Goal: Task Accomplishment & Management: Manage account settings

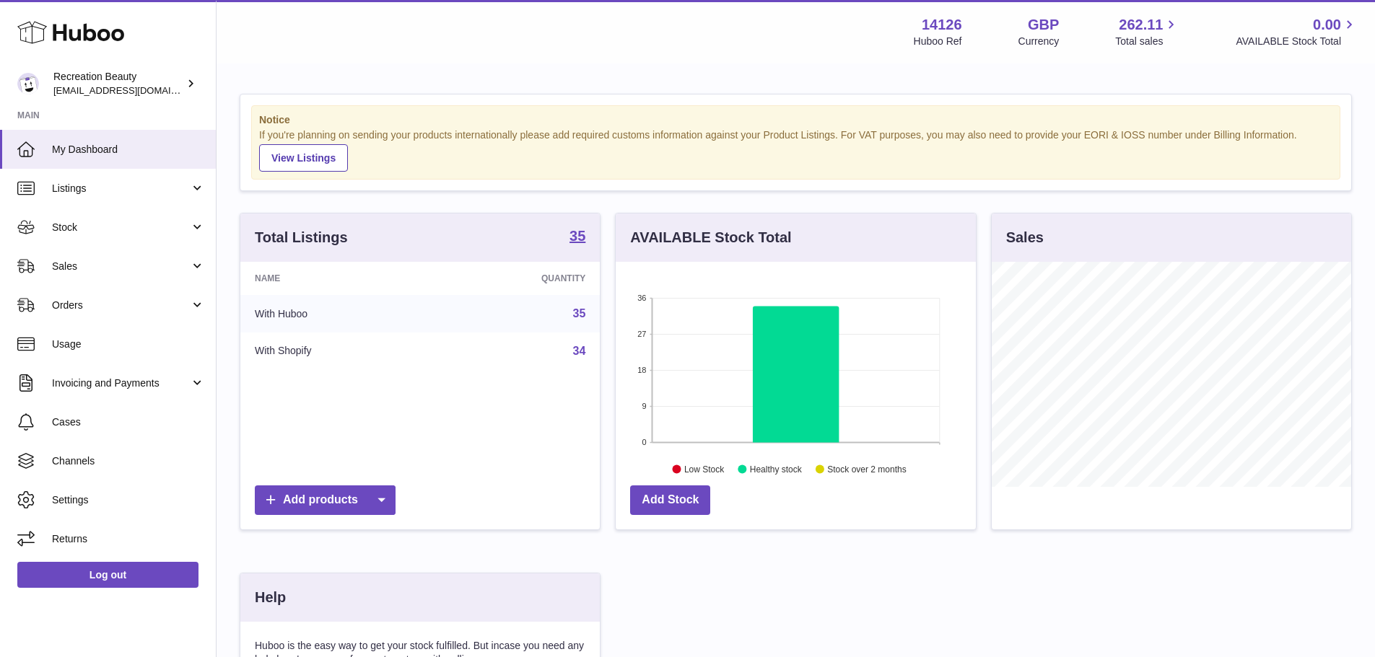
scroll to position [225, 360]
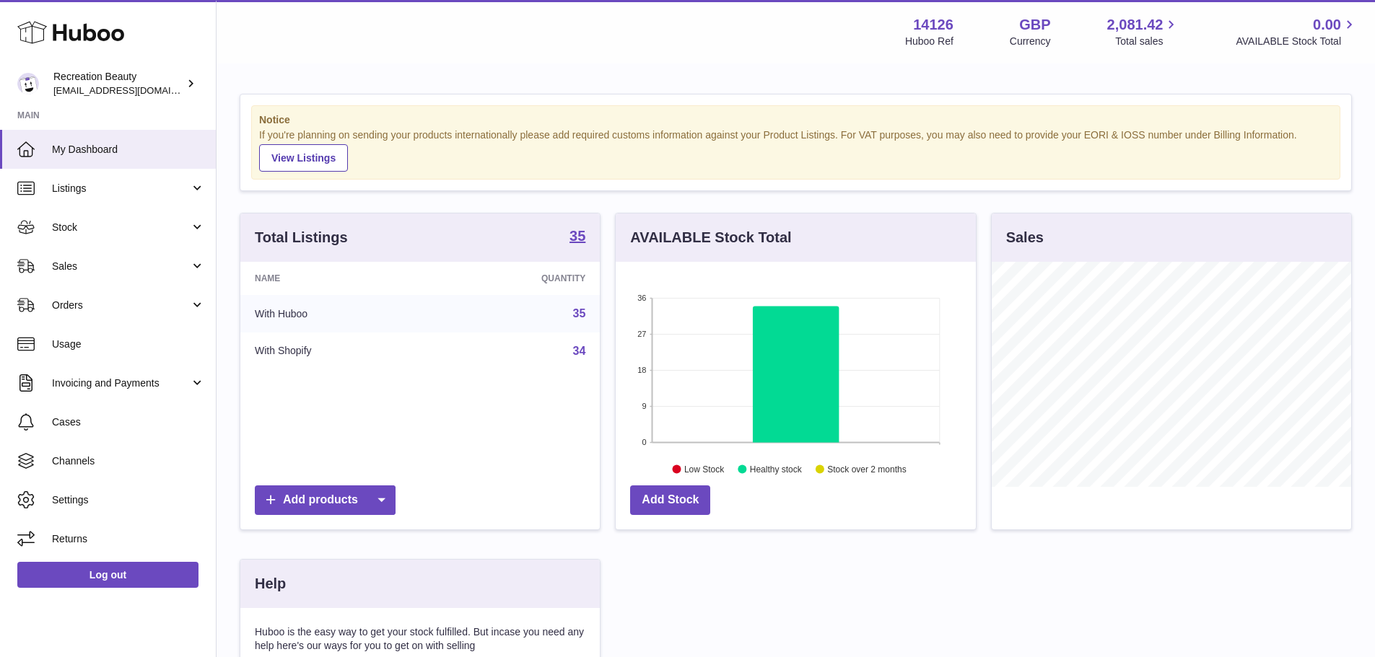
scroll to position [225, 360]
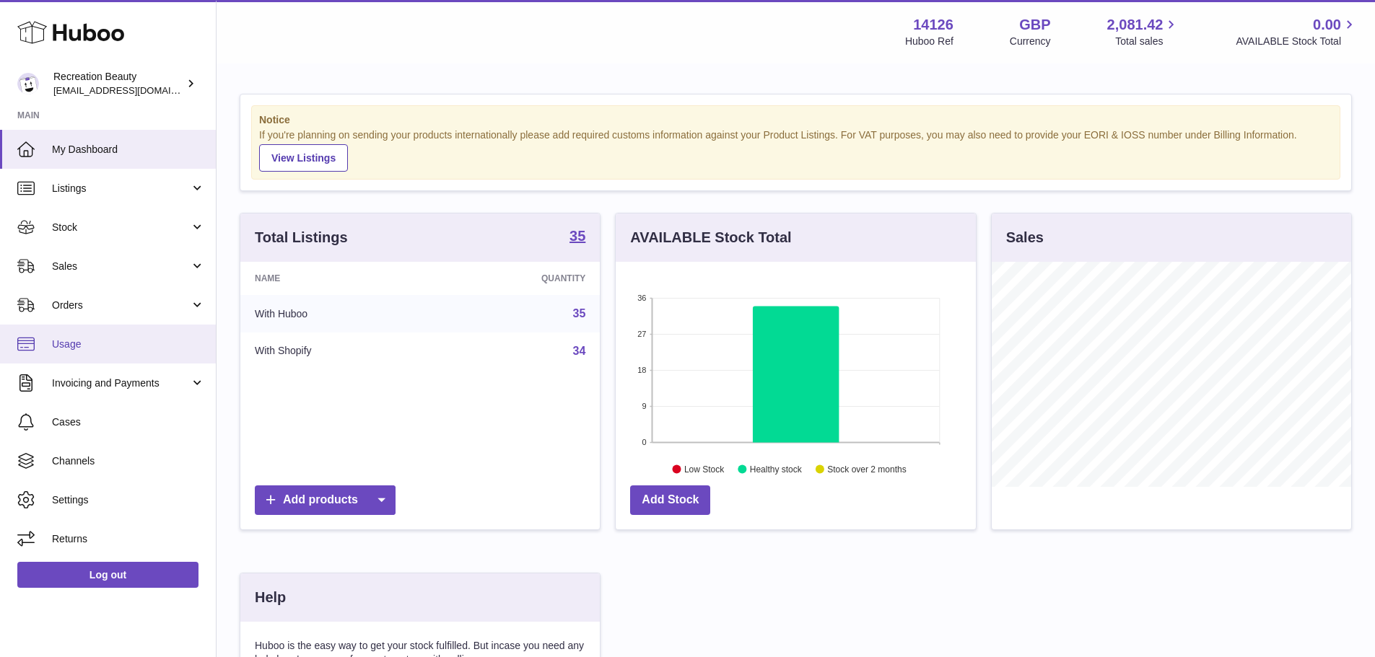
click at [154, 333] on link "Usage" at bounding box center [108, 344] width 216 height 39
